Goal: Check status: Check status

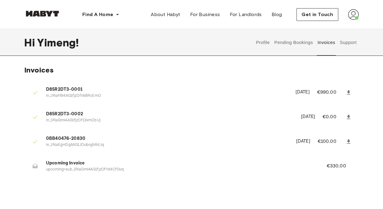
click at [69, 164] on span "Upcoming Invoice" at bounding box center [179, 162] width 266 height 7
click at [88, 167] on p "upcoming+sub_1RiaGmI4AG1fjzDfYd4CfGvq" at bounding box center [179, 169] width 266 height 6
drag, startPoint x: 48, startPoint y: 162, endPoint x: 71, endPoint y: 160, distance: 23.1
click at [71, 160] on span "Upcoming Invoice" at bounding box center [179, 162] width 266 height 7
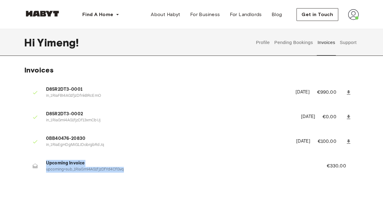
drag, startPoint x: 123, startPoint y: 171, endPoint x: 42, endPoint y: 161, distance: 80.7
click at [42, 161] on li "Upcoming Invoice upcoming+sub_1RiaGmI4AG1fjzDfYd4CfGvq €330.00" at bounding box center [191, 165] width 334 height 21
copy div "Upcoming Invoice upcoming+sub_1RiaGmI4AG1fjzDfYd4CfGvq"
click at [165, 67] on div "Invoices D85R2DT3-0001 in_1RiaFBI4AG1fjzDfnkBRcEmO [DATE] €990.00 D85R2DT3-0002…" at bounding box center [191, 126] width 334 height 122
